Goal: Information Seeking & Learning: Learn about a topic

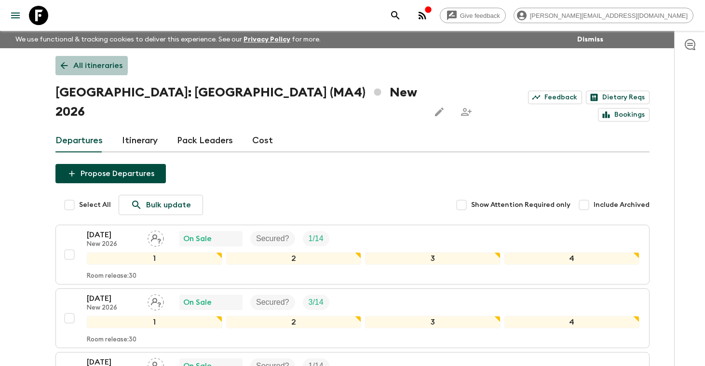
click at [76, 65] on p "All itineraries" at bounding box center [97, 66] width 49 height 12
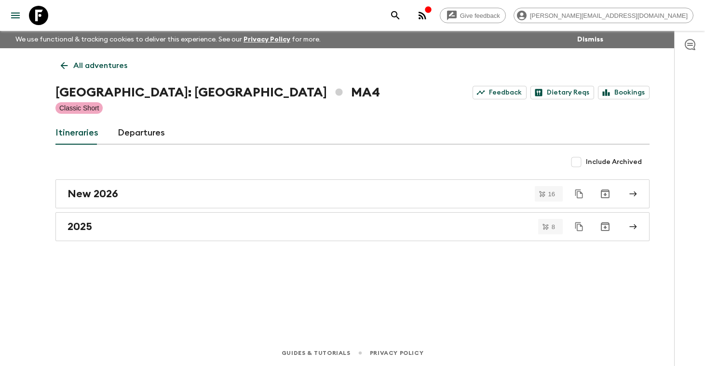
click at [89, 64] on p "All adventures" at bounding box center [100, 66] width 54 height 12
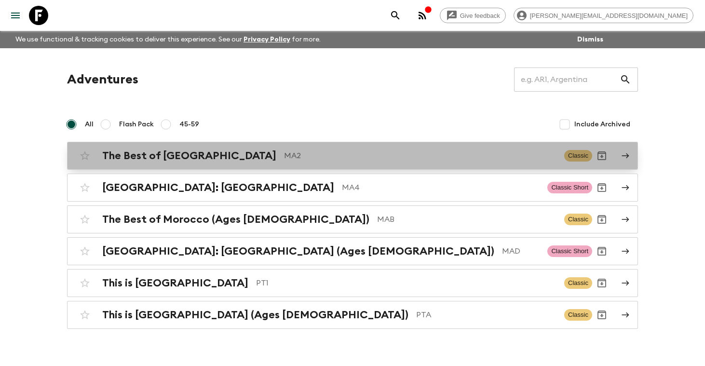
click at [156, 160] on h2 "The Best of [GEOGRAPHIC_DATA]" at bounding box center [189, 155] width 174 height 13
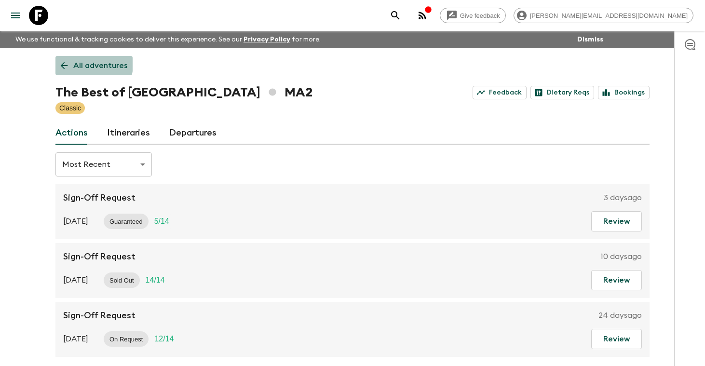
click at [70, 60] on link "All adventures" at bounding box center [93, 65] width 77 height 19
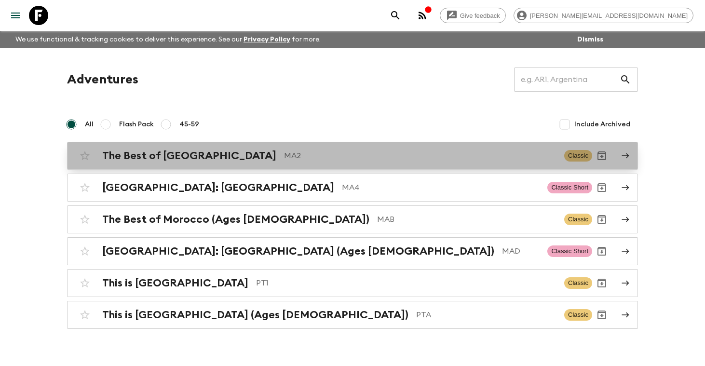
click at [139, 156] on h2 "The Best of [GEOGRAPHIC_DATA]" at bounding box center [189, 155] width 174 height 13
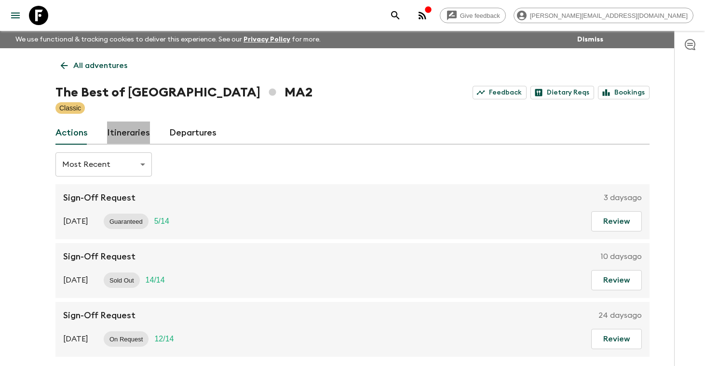
click at [137, 130] on link "Itineraries" at bounding box center [128, 132] width 43 height 23
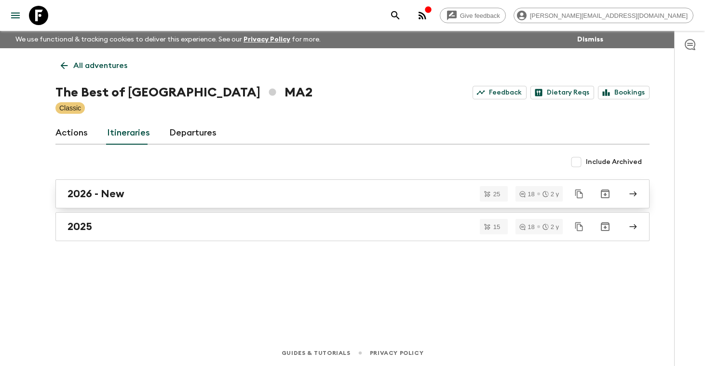
click at [89, 197] on h2 "2026 - New" at bounding box center [95, 194] width 57 height 13
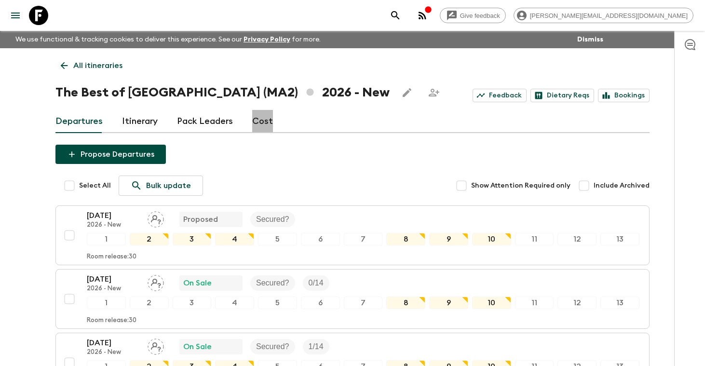
click at [260, 121] on link "Cost" at bounding box center [262, 121] width 21 height 23
